Goal: Information Seeking & Learning: Compare options

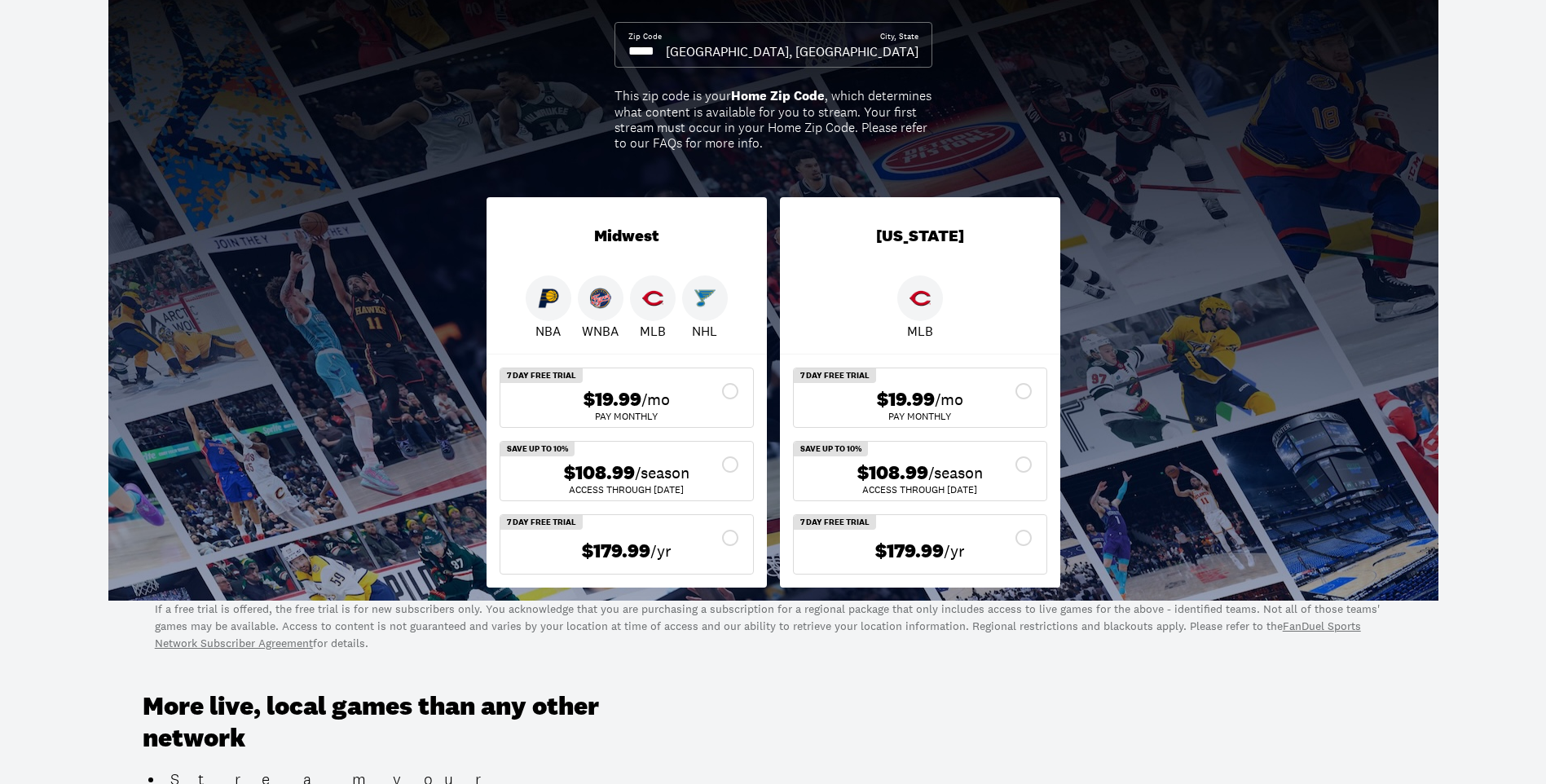
scroll to position [82, 0]
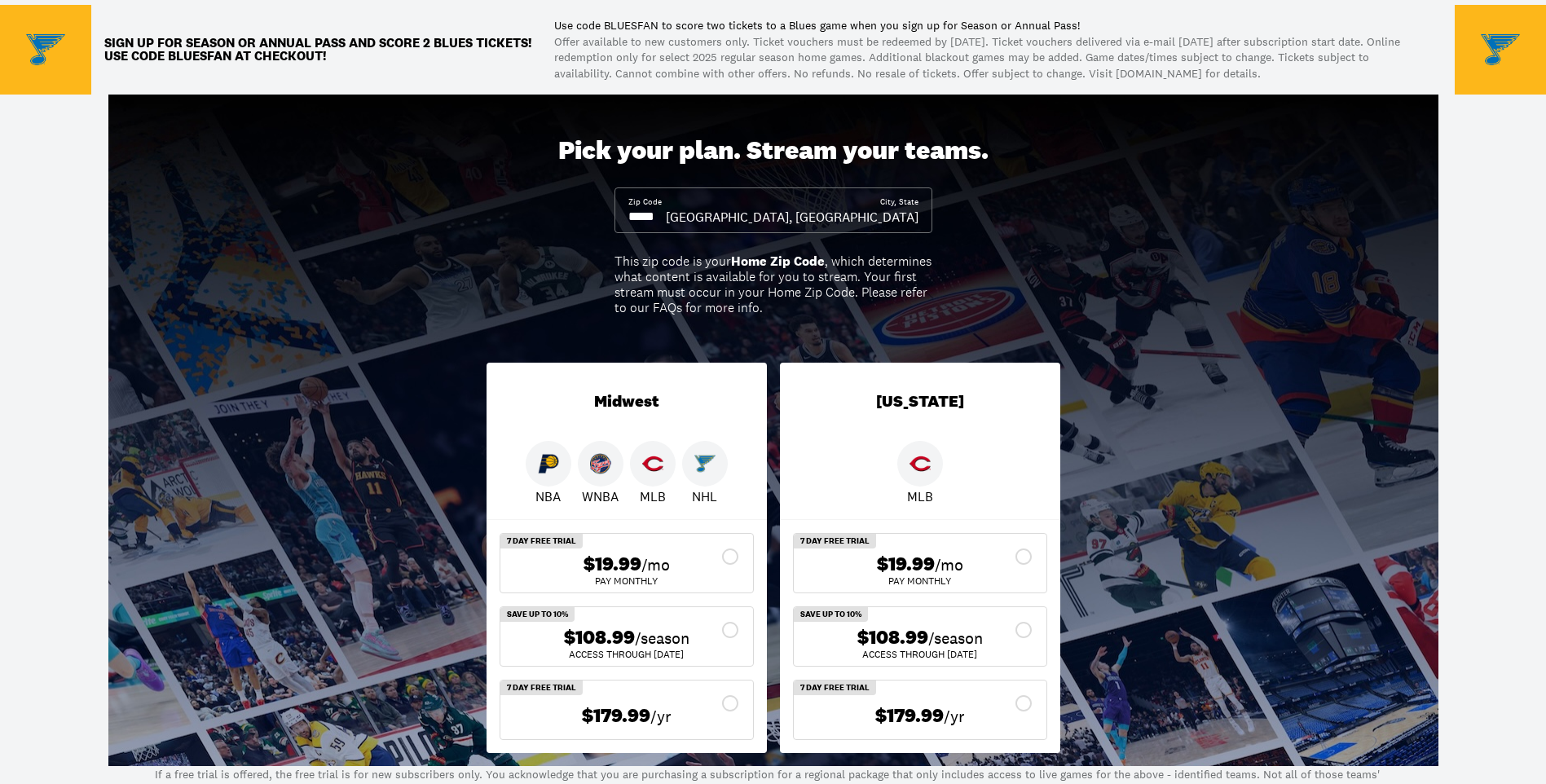
scroll to position [82, 0]
